Goal: Information Seeking & Learning: Learn about a topic

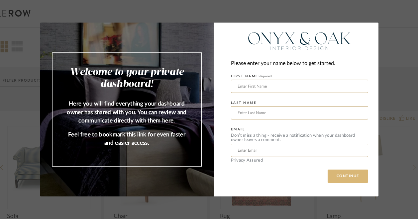
click at [350, 178] on button "CONTINUE" at bounding box center [347, 176] width 40 height 13
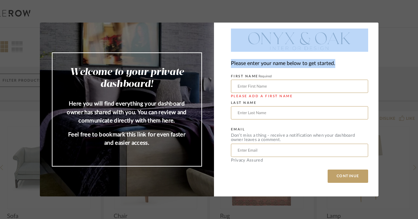
drag, startPoint x: 392, startPoint y: 24, endPoint x: 394, endPoint y: 59, distance: 34.6
click at [394, 59] on div "Welcome to your private dashboard! Here you will find everything your dashboard…" at bounding box center [209, 109] width 418 height 219
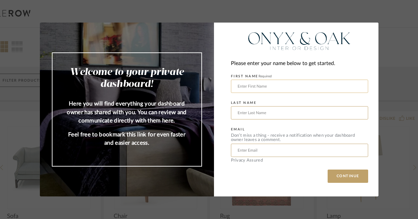
click at [272, 85] on input "text" at bounding box center [299, 86] width 137 height 13
type input "[PERSON_NAME]"
type input "[EMAIL_ADDRESS][PERSON_NAME][DOMAIN_NAME]"
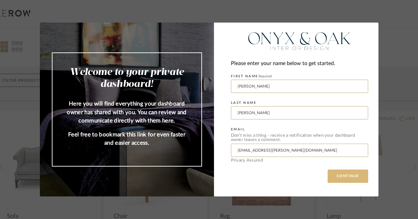
click at [342, 174] on button "CONTINUE" at bounding box center [347, 176] width 40 height 13
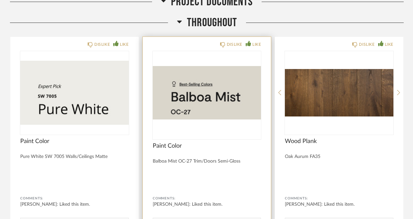
scroll to position [602, 0]
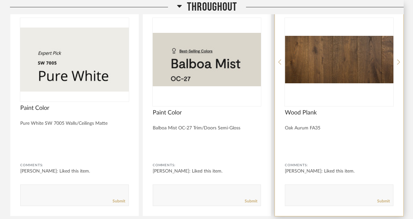
click at [350, 56] on img "0" at bounding box center [339, 59] width 109 height 83
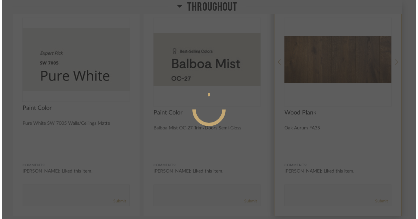
scroll to position [0, 0]
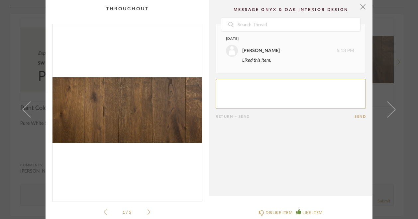
click at [148, 212] on icon at bounding box center [148, 212] width 3 height 6
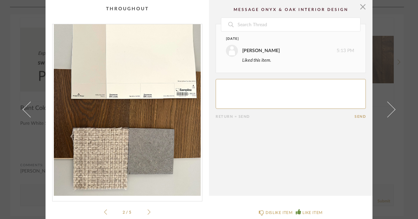
click at [148, 212] on icon at bounding box center [148, 212] width 3 height 6
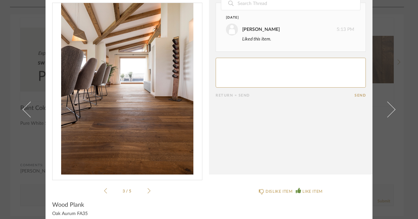
scroll to position [30, 0]
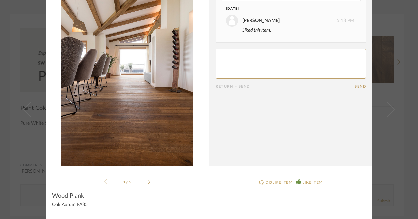
click at [144, 180] on li "3 / 5" at bounding box center [127, 182] width 40 height 8
click at [147, 182] on icon at bounding box center [148, 182] width 3 height 6
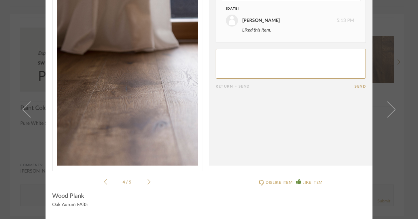
click at [147, 182] on icon at bounding box center [148, 182] width 3 height 6
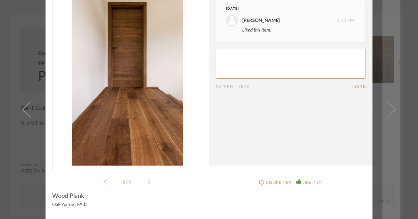
click at [384, 110] on span at bounding box center [387, 110] width 16 height 16
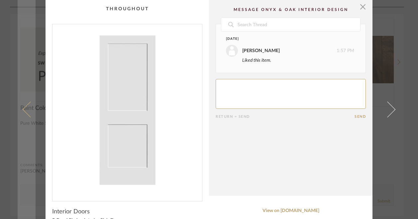
click at [27, 105] on span at bounding box center [31, 110] width 16 height 16
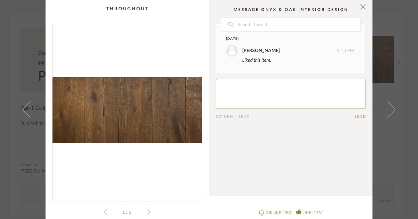
scroll to position [30, 0]
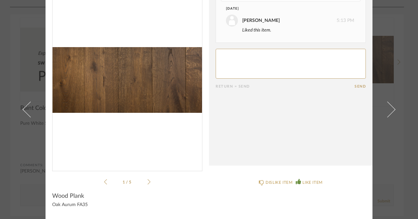
click at [104, 182] on icon at bounding box center [105, 182] width 3 height 6
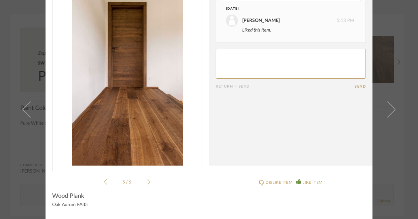
click at [104, 182] on icon at bounding box center [105, 182] width 3 height 6
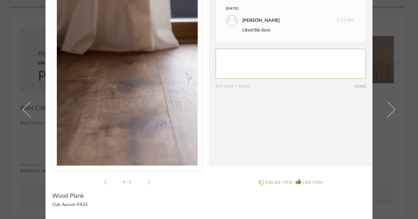
click at [104, 182] on icon at bounding box center [105, 182] width 3 height 6
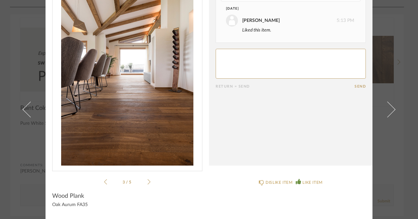
click at [104, 182] on icon at bounding box center [105, 182] width 3 height 6
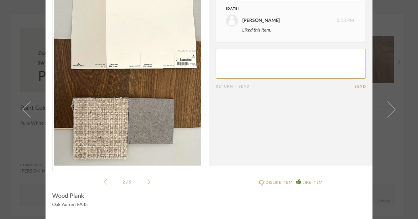
click at [104, 182] on icon at bounding box center [105, 182] width 3 height 6
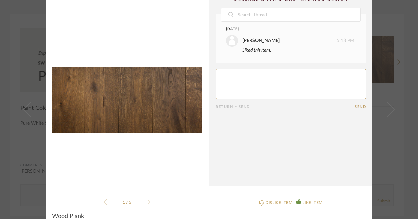
scroll to position [0, 0]
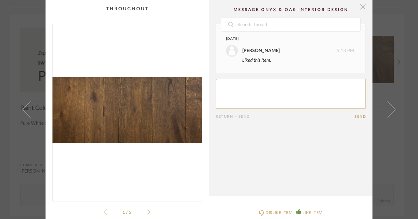
click at [358, 7] on span "button" at bounding box center [362, 6] width 13 height 13
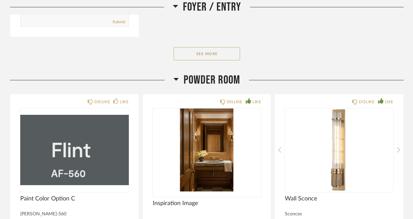
scroll to position [1411, 0]
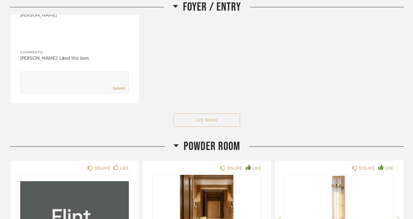
click at [217, 114] on button "See More" at bounding box center [207, 120] width 66 height 13
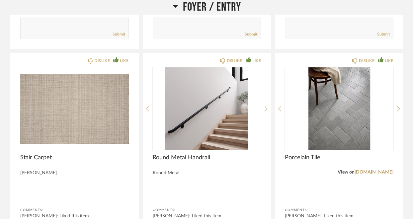
scroll to position [1245, 0]
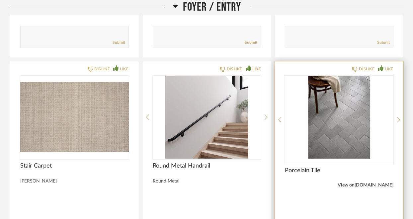
click at [374, 183] on link "[DOMAIN_NAME]" at bounding box center [373, 185] width 39 height 5
click at [344, 99] on img "0" at bounding box center [339, 117] width 109 height 83
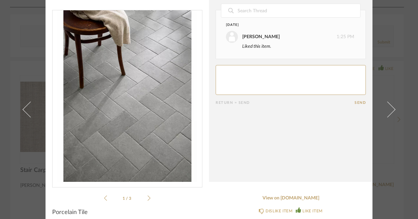
scroll to position [21, 0]
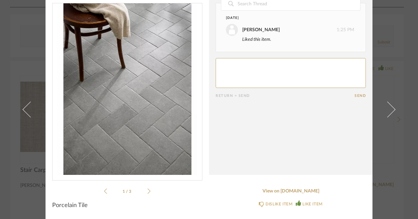
click at [147, 191] on icon at bounding box center [148, 191] width 3 height 6
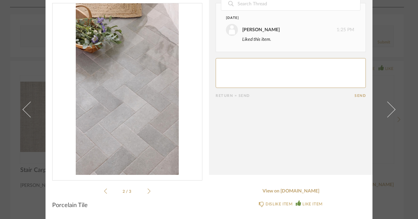
click at [149, 190] on div "2 / 3" at bounding box center [127, 99] width 150 height 192
click at [147, 189] on icon at bounding box center [148, 191] width 3 height 6
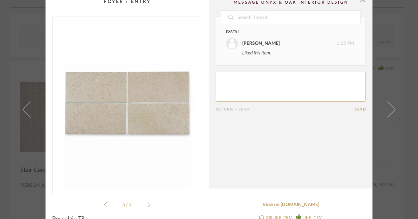
scroll to position [0, 0]
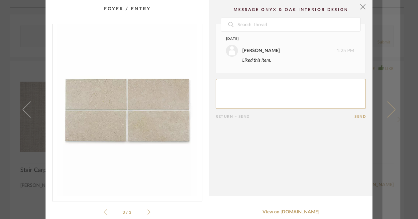
click at [391, 110] on span at bounding box center [387, 110] width 16 height 16
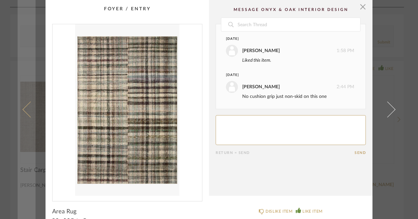
click at [25, 113] on span at bounding box center [31, 110] width 16 height 16
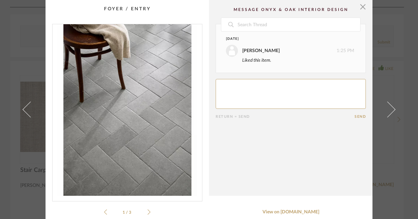
scroll to position [21, 0]
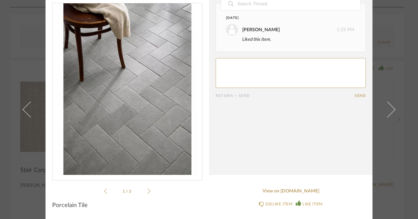
click at [101, 190] on div "1 / 3" at bounding box center [127, 99] width 150 height 192
click at [147, 190] on icon at bounding box center [148, 191] width 3 height 6
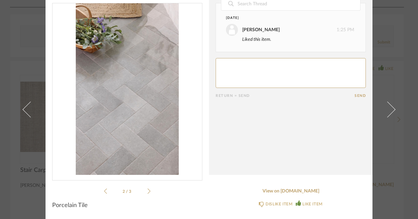
click at [147, 190] on icon at bounding box center [148, 191] width 3 height 6
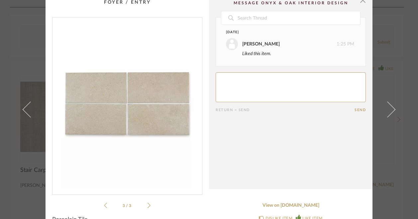
scroll to position [0, 0]
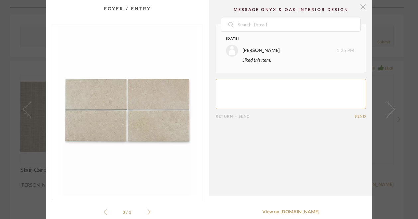
click at [363, 5] on span "button" at bounding box center [362, 6] width 13 height 13
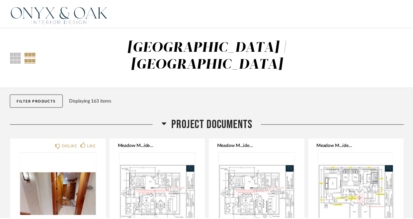
scroll to position [1245, 0]
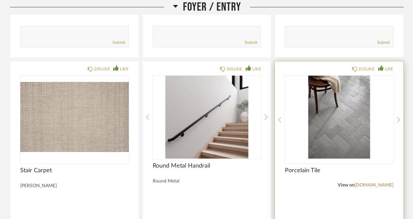
click at [334, 130] on img "0" at bounding box center [339, 117] width 109 height 83
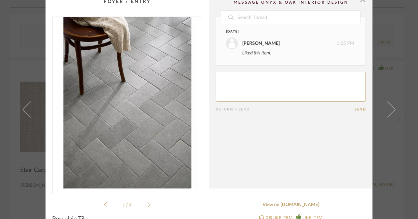
scroll to position [0, 0]
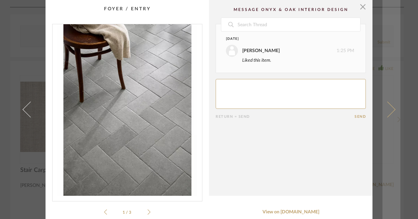
click at [391, 108] on span at bounding box center [387, 110] width 16 height 16
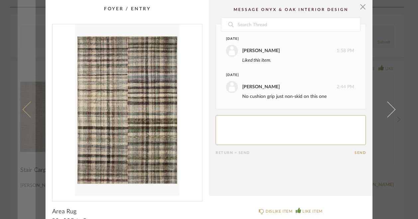
click at [27, 113] on span at bounding box center [31, 110] width 16 height 16
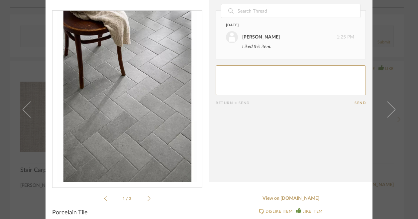
scroll to position [21, 0]
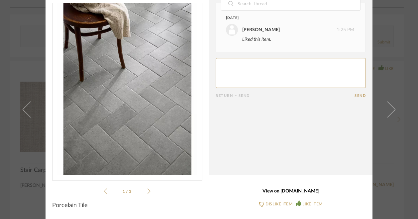
click at [282, 192] on link "View on [DOMAIN_NAME]" at bounding box center [290, 192] width 150 height 6
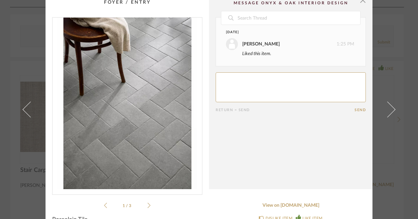
scroll to position [0, 0]
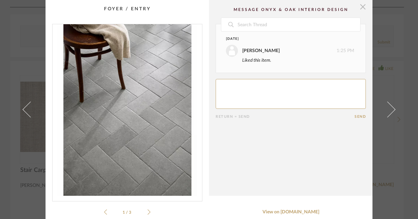
click at [359, 6] on span "button" at bounding box center [362, 6] width 13 height 13
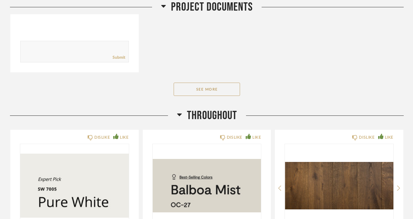
scroll to position [548, 0]
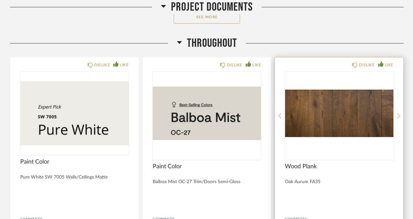
click at [330, 111] on img "0" at bounding box center [339, 113] width 109 height 83
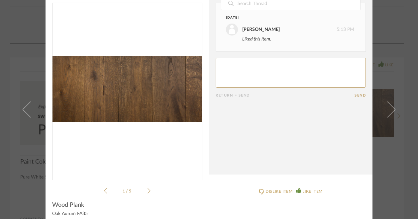
scroll to position [30, 0]
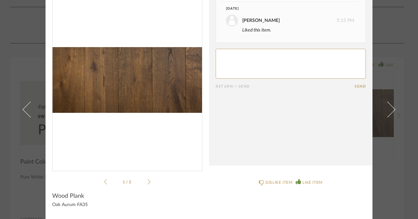
click at [64, 200] on product-name "Wood Plank" at bounding box center [127, 198] width 150 height 10
click at [149, 181] on div "1 / 5" at bounding box center [127, 90] width 150 height 192
click at [147, 180] on icon at bounding box center [148, 182] width 3 height 6
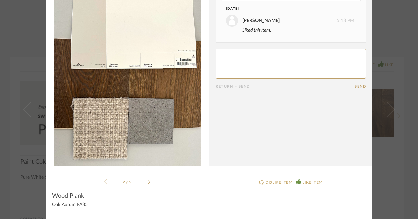
click at [147, 180] on icon at bounding box center [148, 182] width 3 height 6
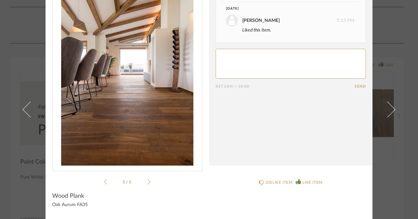
click at [147, 180] on icon at bounding box center [148, 182] width 3 height 6
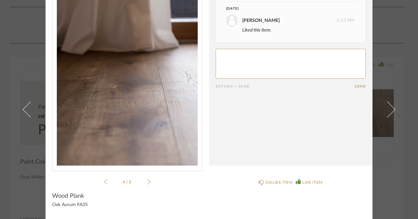
click at [68, 197] on span "Wood Plank" at bounding box center [68, 196] width 32 height 7
click at [107, 180] on li "4 / 5" at bounding box center [127, 182] width 40 height 8
click at [104, 180] on icon at bounding box center [105, 182] width 3 height 6
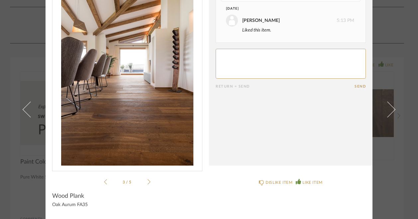
click at [104, 180] on icon at bounding box center [105, 182] width 3 height 6
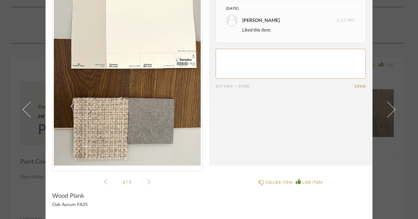
click at [104, 180] on icon at bounding box center [105, 182] width 3 height 6
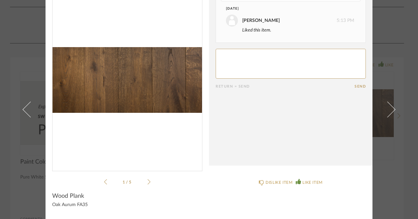
click at [104, 180] on icon at bounding box center [105, 182] width 3 height 6
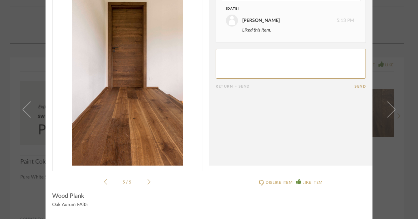
scroll to position [0, 0]
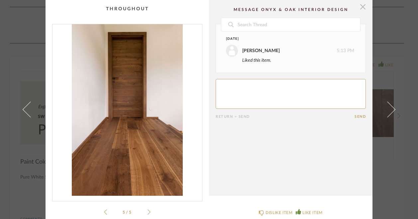
click at [363, 8] on span "button" at bounding box center [362, 6] width 13 height 13
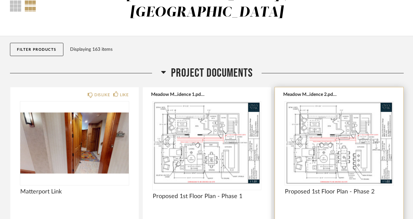
scroll to position [50, 0]
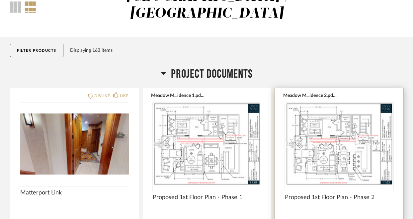
click at [326, 144] on img "0" at bounding box center [339, 144] width 109 height 83
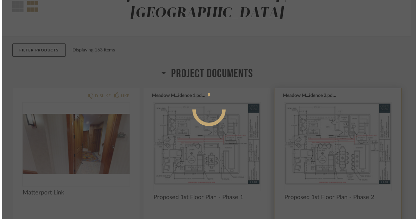
scroll to position [0, 0]
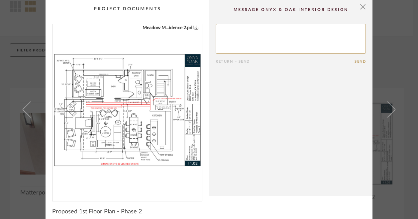
click at [124, 114] on img "0" at bounding box center [126, 110] width 149 height 172
click at [362, 7] on span "button" at bounding box center [362, 6] width 13 height 13
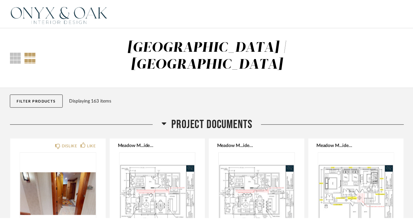
scroll to position [50, 0]
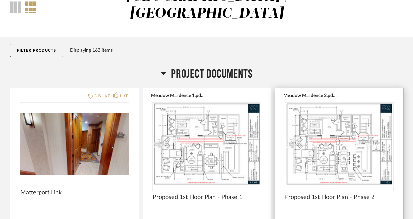
click at [334, 132] on img "0" at bounding box center [339, 144] width 109 height 83
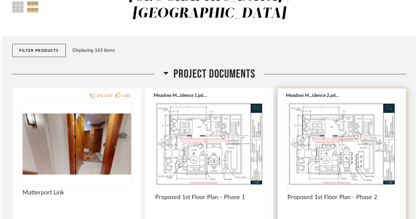
scroll to position [0, 0]
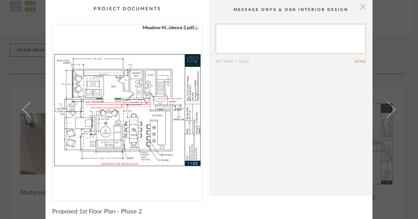
drag, startPoint x: 359, startPoint y: 5, endPoint x: 355, endPoint y: 36, distance: 31.1
click at [359, 5] on span "button" at bounding box center [362, 6] width 13 height 13
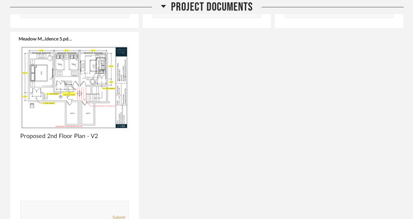
scroll to position [283, 0]
